Goal: Transaction & Acquisition: Purchase product/service

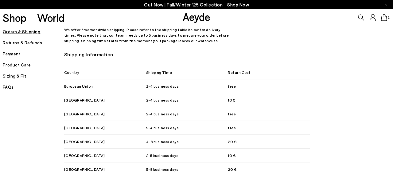
scroll to position [351, 0]
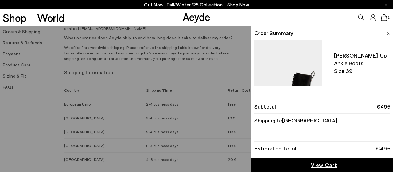
click at [383, 16] on icon at bounding box center [384, 17] width 6 height 7
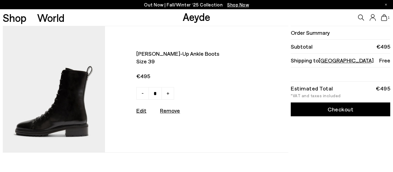
click at [340, 108] on link "Checkout" at bounding box center [340, 109] width 99 height 14
click at [55, 107] on img at bounding box center [54, 89] width 102 height 126
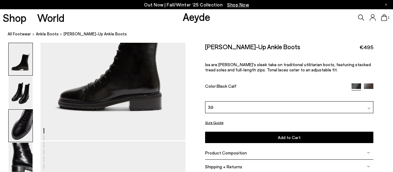
click at [21, 131] on img at bounding box center [21, 125] width 24 height 32
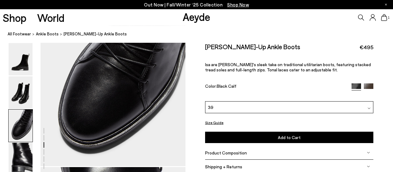
scroll to position [421, 0]
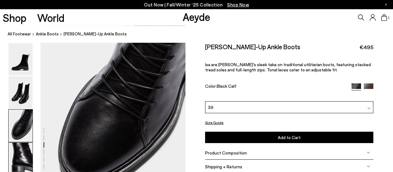
click at [20, 154] on img at bounding box center [21, 158] width 24 height 32
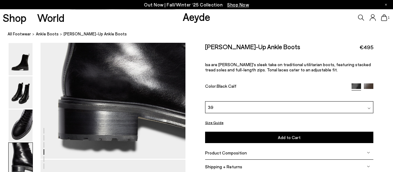
scroll to position [647, 0]
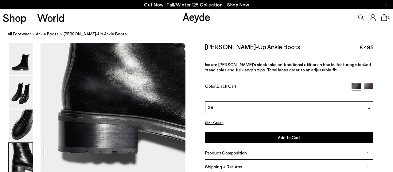
click at [366, 85] on img at bounding box center [369, 88] width 10 height 10
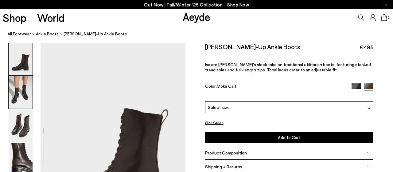
click at [24, 87] on img at bounding box center [21, 92] width 24 height 32
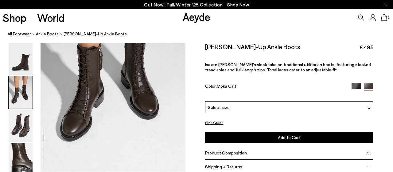
scroll to position [259, 0]
click at [20, 127] on img at bounding box center [21, 125] width 24 height 32
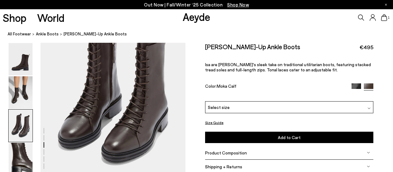
scroll to position [421, 0]
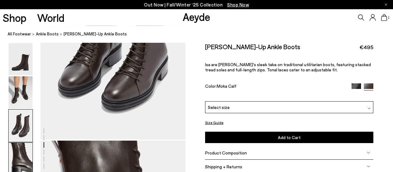
click at [24, 162] on img at bounding box center [21, 158] width 24 height 32
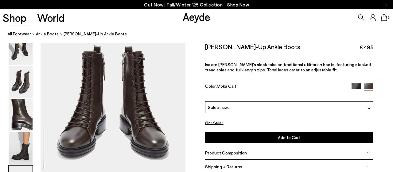
scroll to position [998, 0]
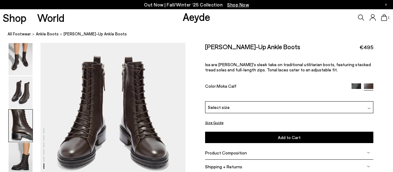
click at [27, 119] on img at bounding box center [21, 125] width 24 height 32
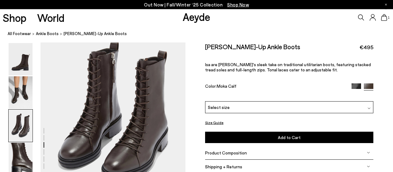
scroll to position [423, 0]
